Goal: Navigation & Orientation: Find specific page/section

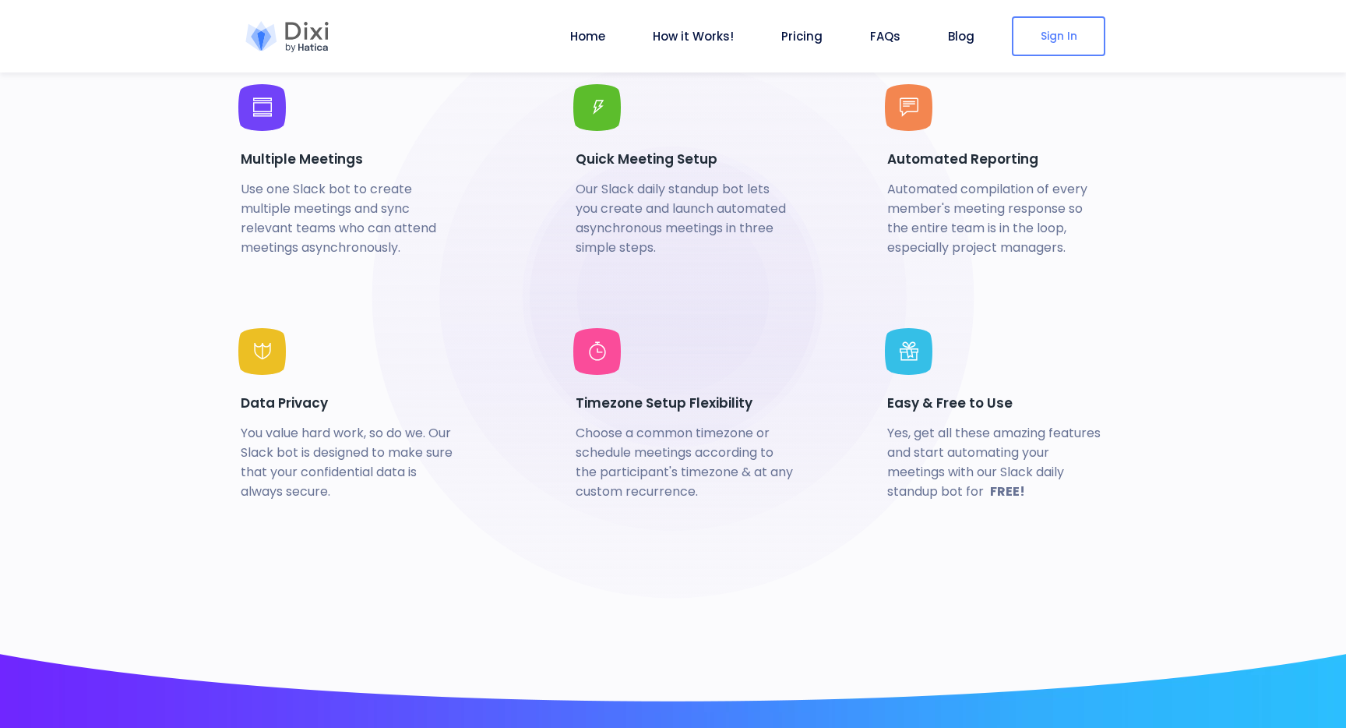
scroll to position [3641, 0]
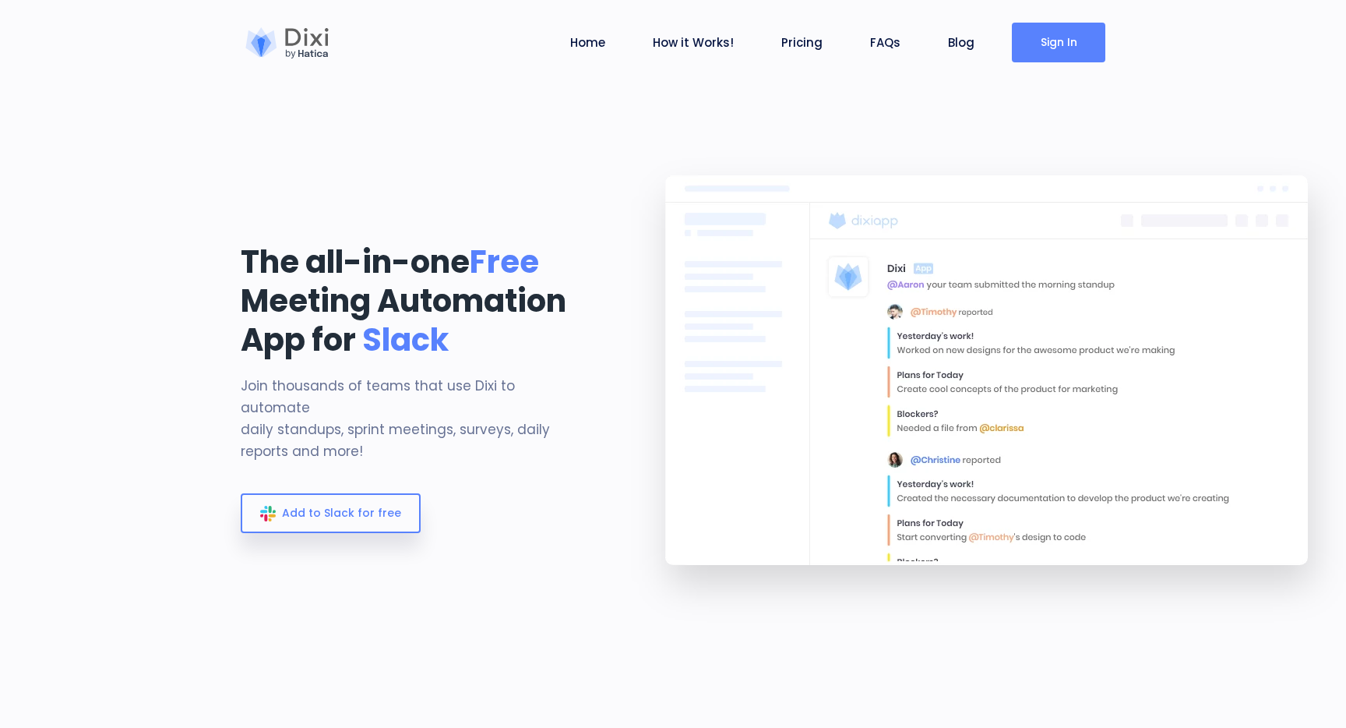
click at [1059, 45] on link "Sign In" at bounding box center [1058, 43] width 93 height 40
click at [1050, 43] on link "Sign In" at bounding box center [1058, 43] width 93 height 40
